Goal: Find specific page/section: Find specific page/section

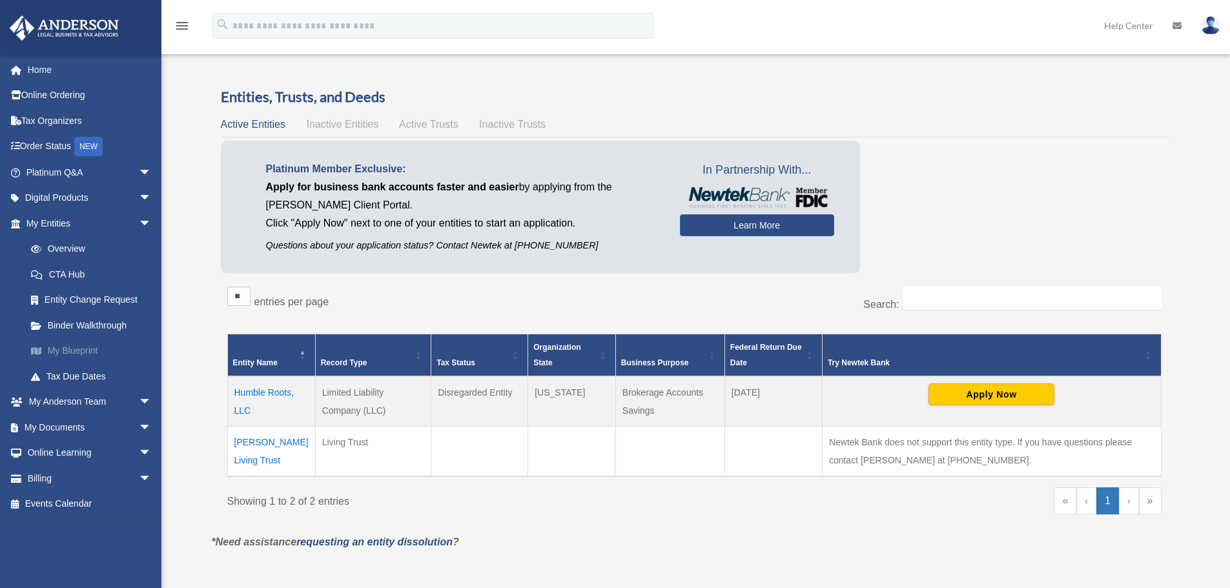
click at [85, 343] on link "My Blueprint" at bounding box center [94, 351] width 153 height 26
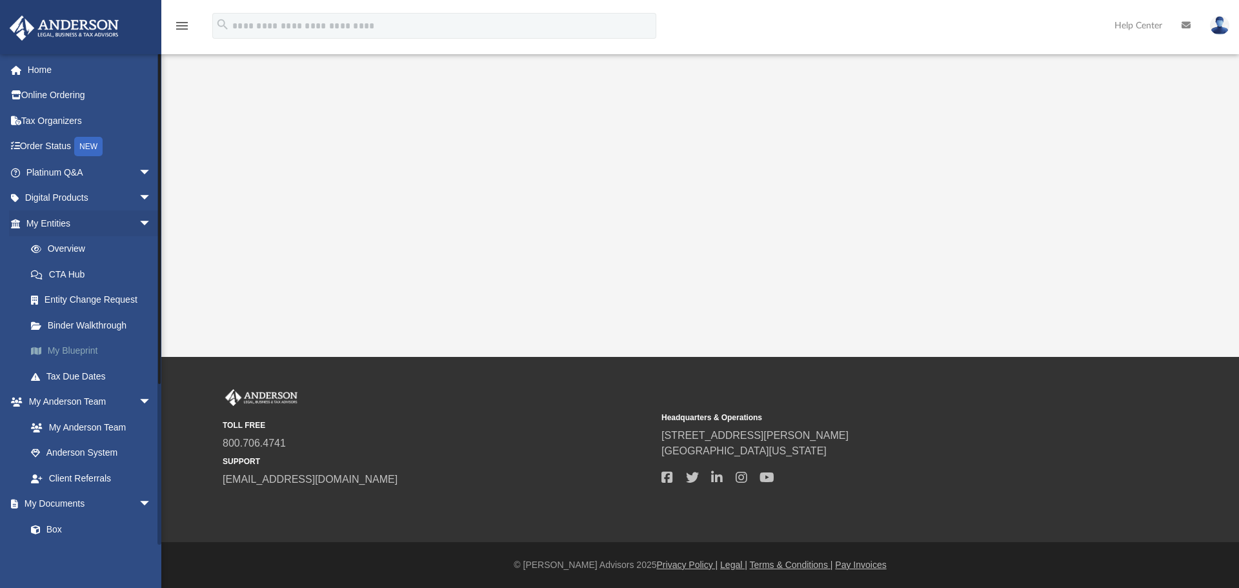
click at [94, 349] on link "My Blueprint" at bounding box center [94, 351] width 153 height 26
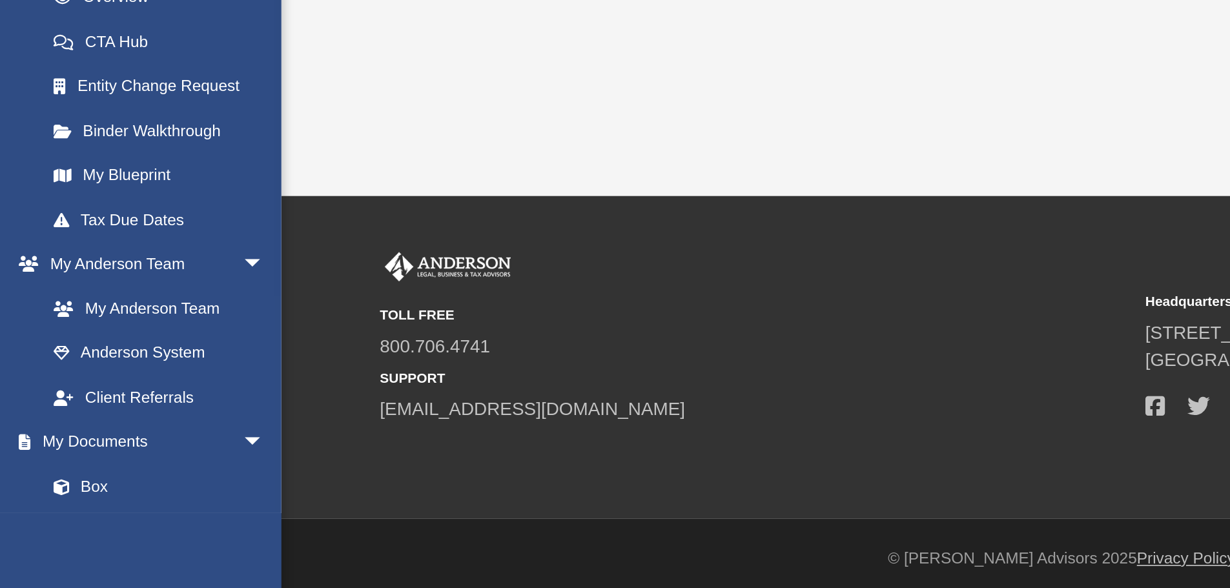
scroll to position [293, 0]
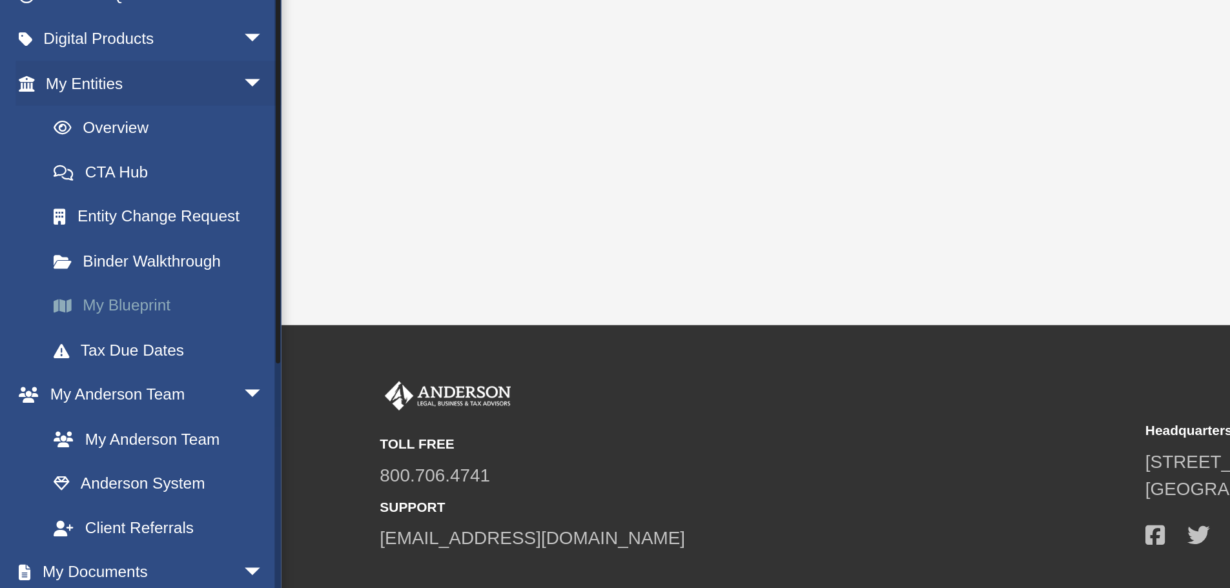
click at [77, 346] on link "My Blueprint" at bounding box center [94, 351] width 153 height 26
click at [83, 347] on link "My Blueprint" at bounding box center [94, 351] width 153 height 26
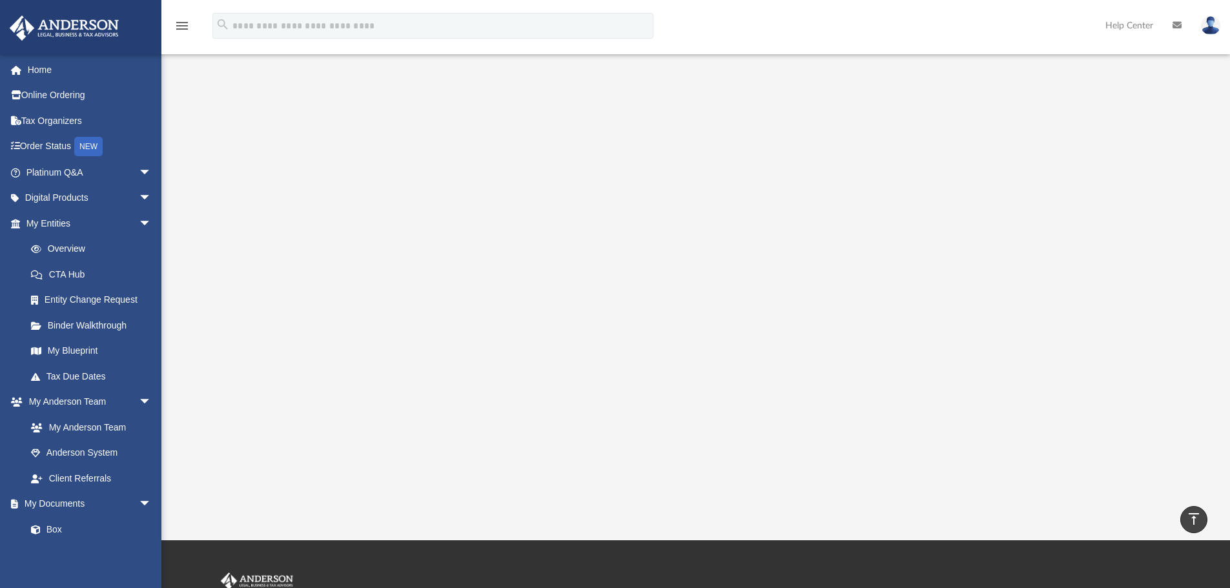
scroll to position [114, 0]
